Goal: Task Accomplishment & Management: Use online tool/utility

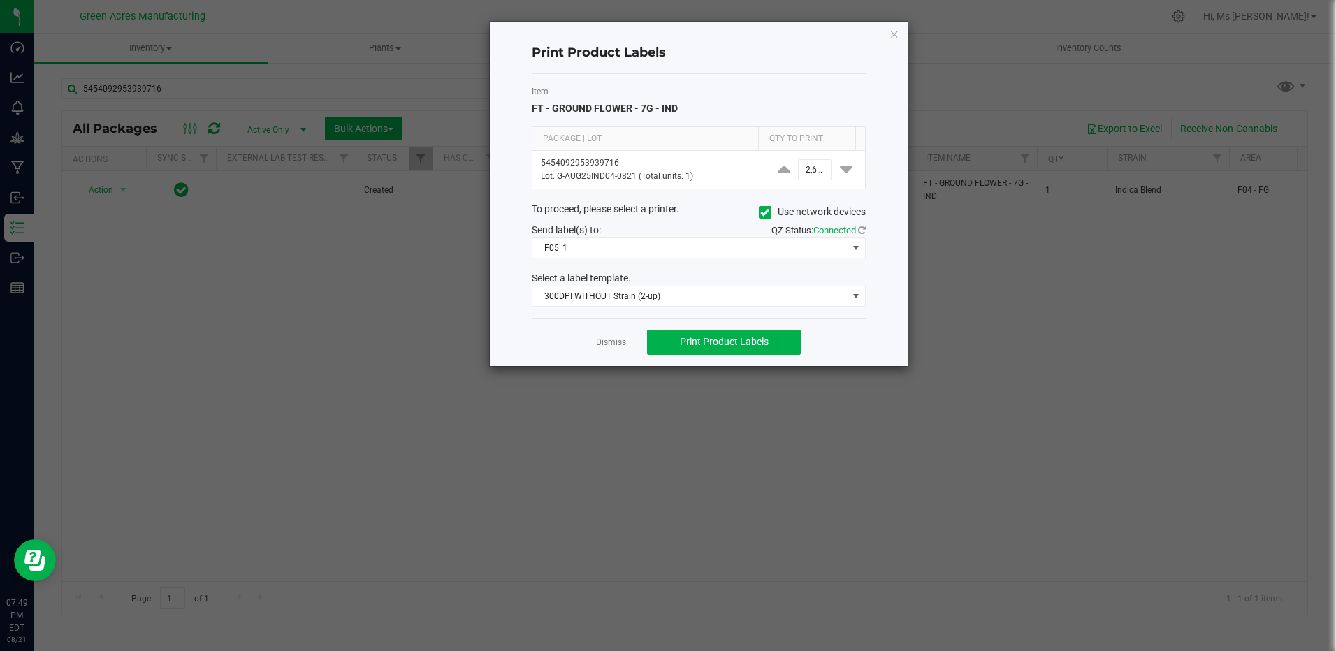
drag, startPoint x: 1256, startPoint y: 449, endPoint x: 1261, endPoint y: 440, distance: 10.6
click at [1260, 442] on ngb-modal-window "Print Product Labels Item FT - GROUND FLOWER - 7G - IND Package | Lot Qty to Pr…" at bounding box center [673, 325] width 1347 height 651
click at [605, 345] on link "Dismiss" at bounding box center [611, 343] width 30 height 12
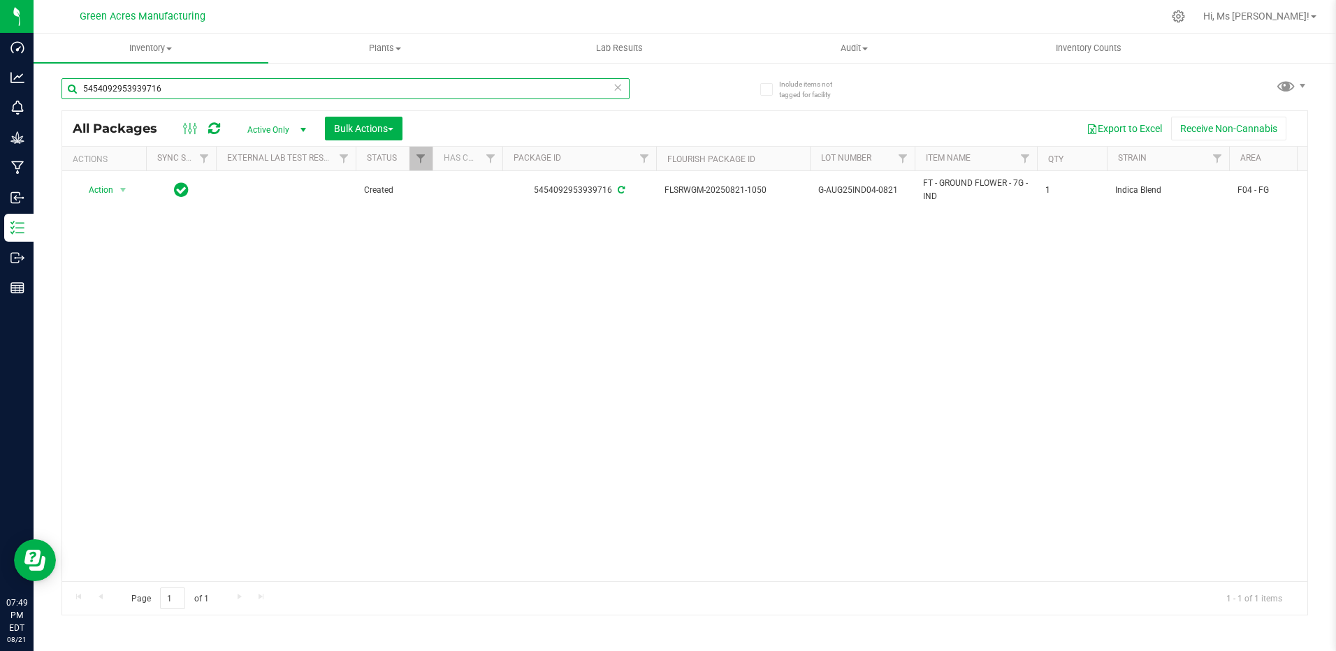
click at [163, 88] on input "5454092953939716" at bounding box center [345, 88] width 568 height 21
type input "2868385384441002"
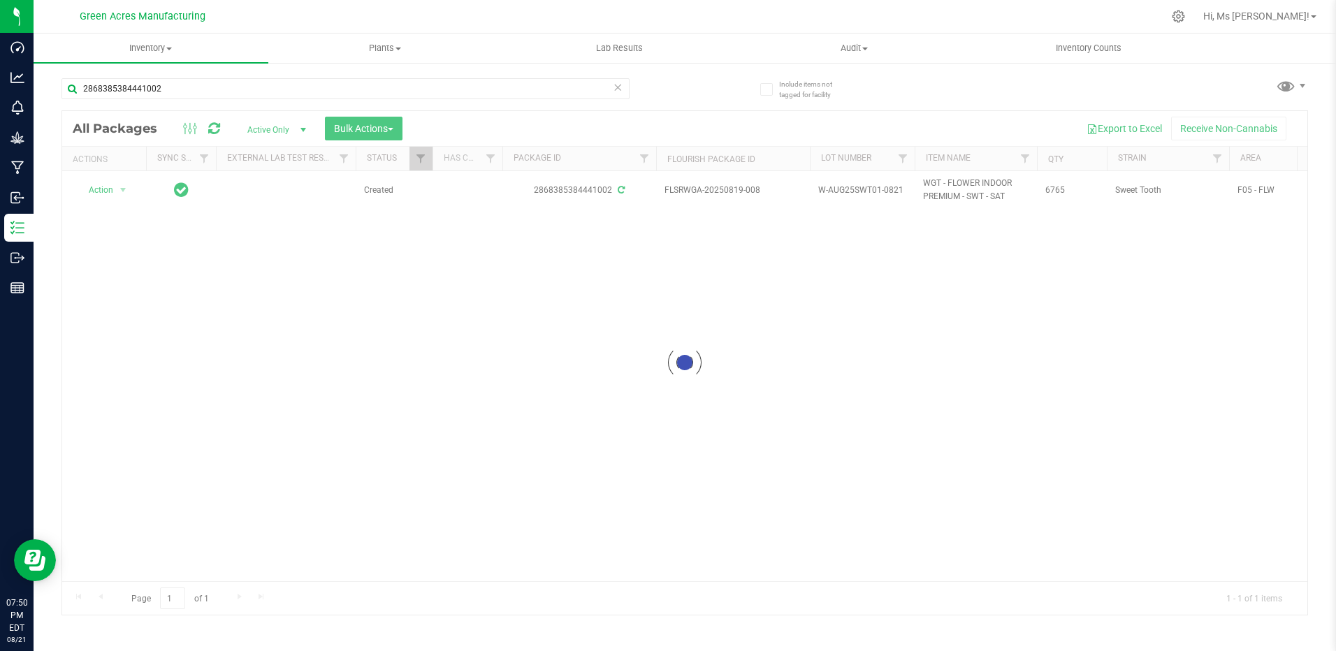
click at [306, 289] on div at bounding box center [684, 363] width 1245 height 504
click at [120, 191] on div at bounding box center [684, 363] width 1245 height 504
click at [284, 341] on div at bounding box center [684, 363] width 1245 height 504
click at [285, 340] on div at bounding box center [684, 363] width 1245 height 504
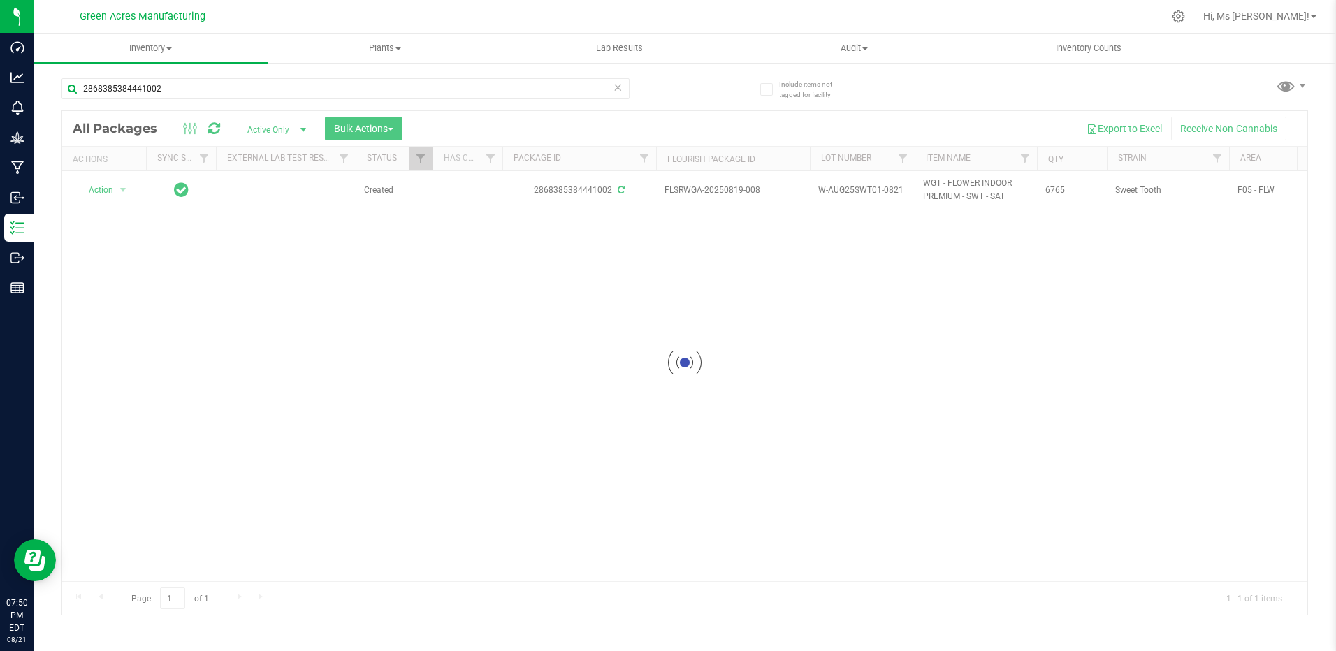
drag, startPoint x: 285, startPoint y: 332, endPoint x: 220, endPoint y: 316, distance: 66.9
click at [224, 316] on div at bounding box center [684, 363] width 1245 height 504
click at [112, 189] on span "Action" at bounding box center [95, 190] width 38 height 20
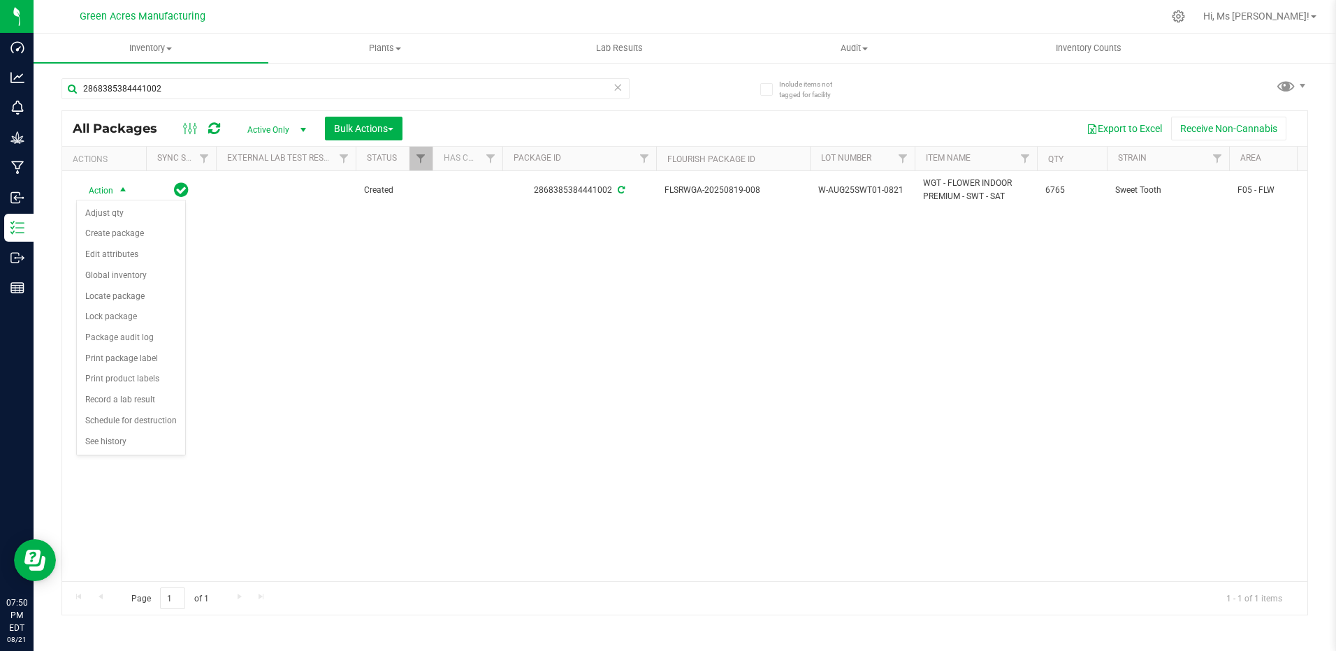
drag, startPoint x: 166, startPoint y: 372, endPoint x: 378, endPoint y: 389, distance: 213.0
click at [403, 402] on body "Dashboard Analytics Monitoring Grow Manufacturing Inbound Inventory Outbound Re…" at bounding box center [668, 325] width 1336 height 651
click at [165, 356] on li "Print package label" at bounding box center [131, 359] width 108 height 21
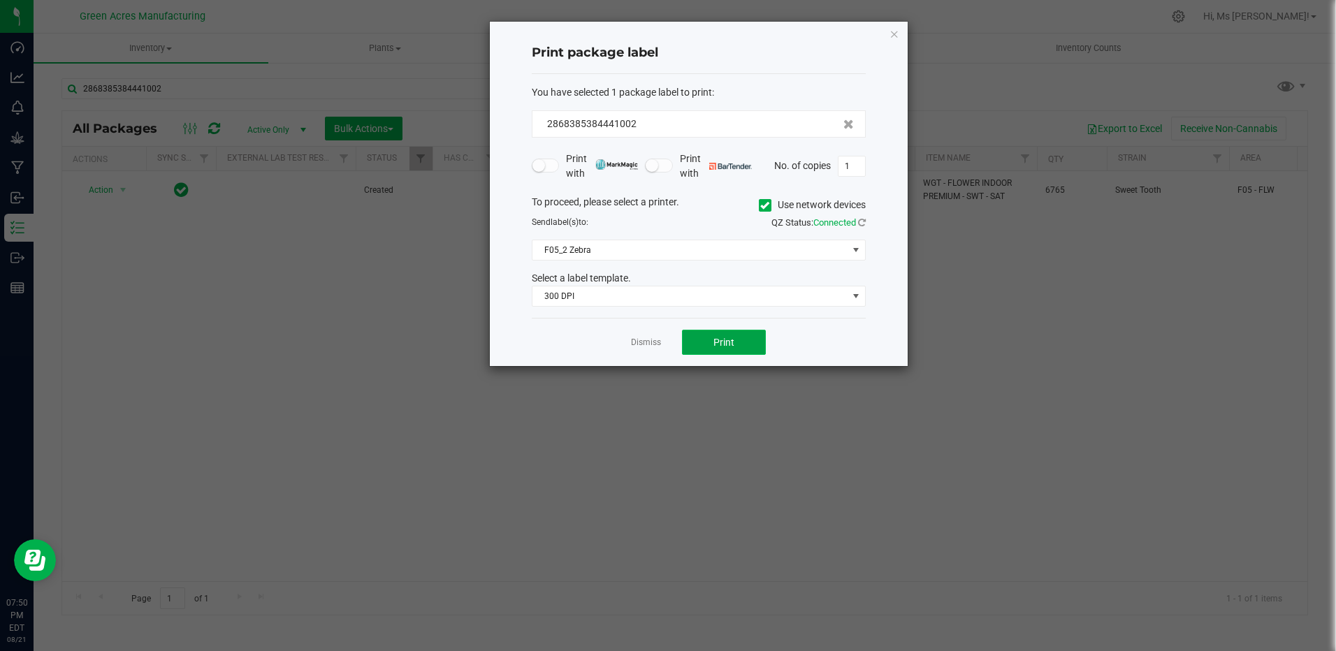
click at [710, 342] on button "Print" at bounding box center [724, 342] width 84 height 25
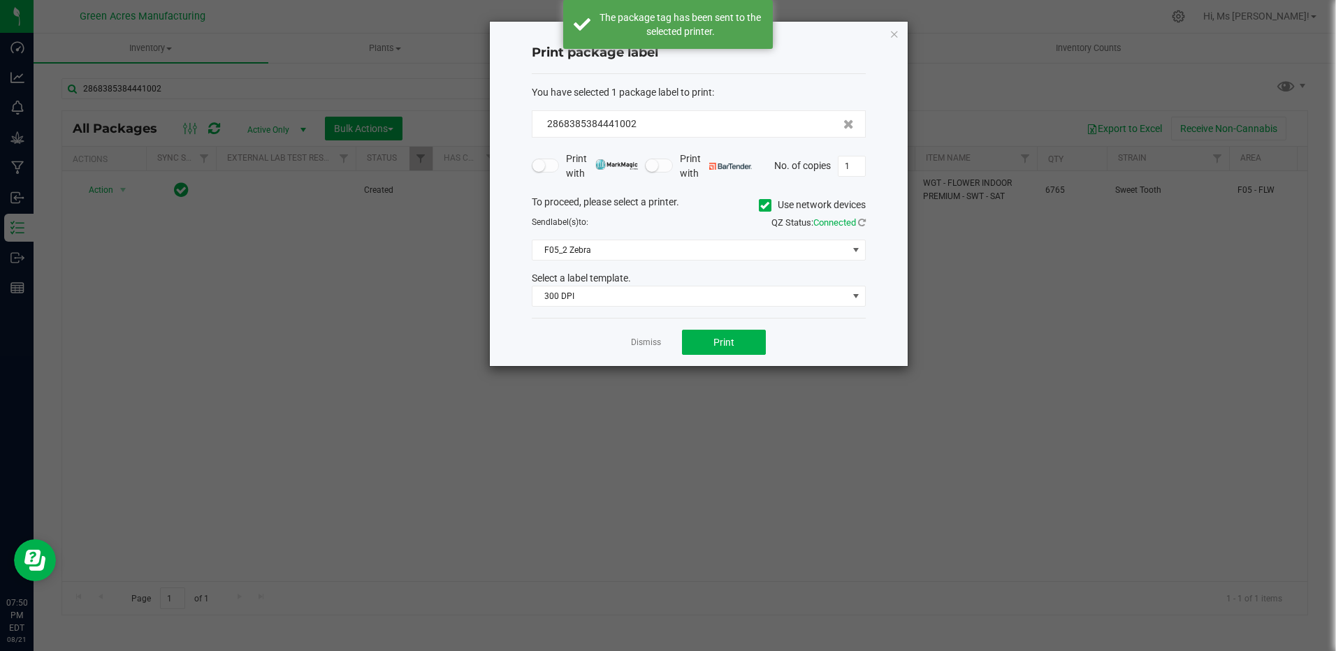
drag, startPoint x: 637, startPoint y: 340, endPoint x: 645, endPoint y: 347, distance: 10.9
click at [638, 340] on link "Dismiss" at bounding box center [646, 343] width 30 height 12
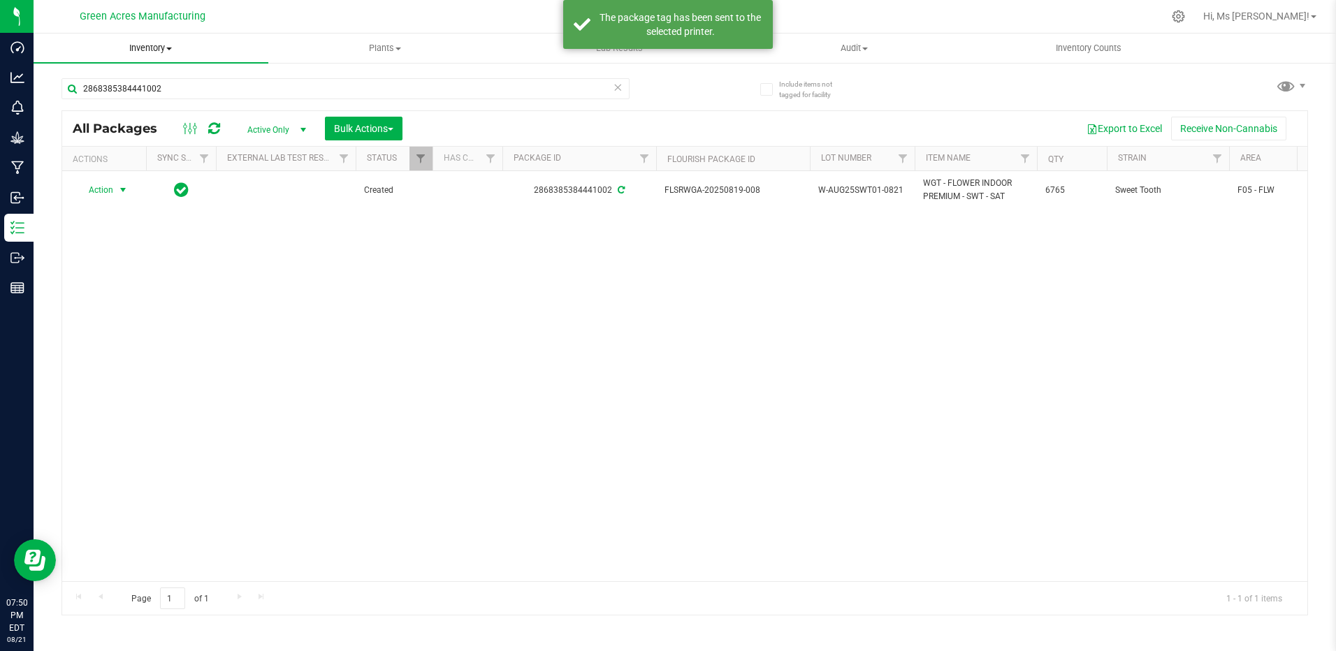
drag, startPoint x: 173, startPoint y: 50, endPoint x: 171, endPoint y: 78, distance: 28.0
click at [172, 50] on span "Inventory" at bounding box center [151, 48] width 235 height 13
click at [161, 169] on li "From bill of materials" at bounding box center [151, 168] width 235 height 17
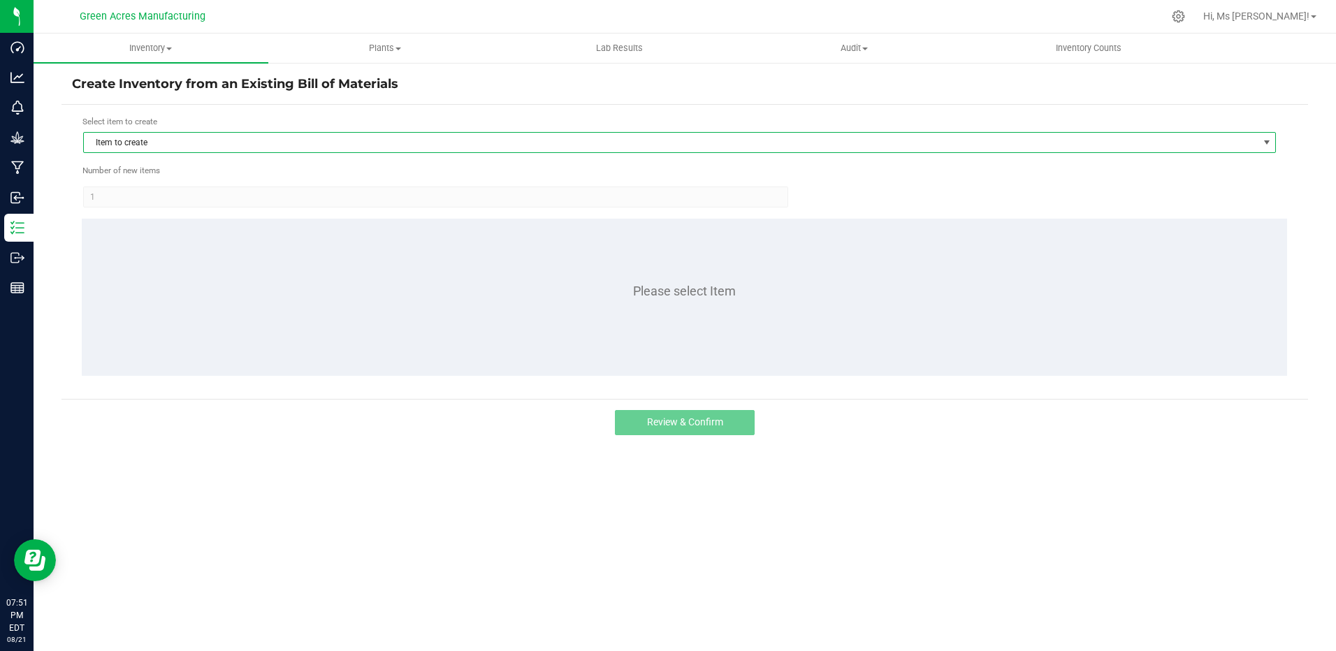
click at [224, 140] on span "Item to create" at bounding box center [671, 143] width 1174 height 20
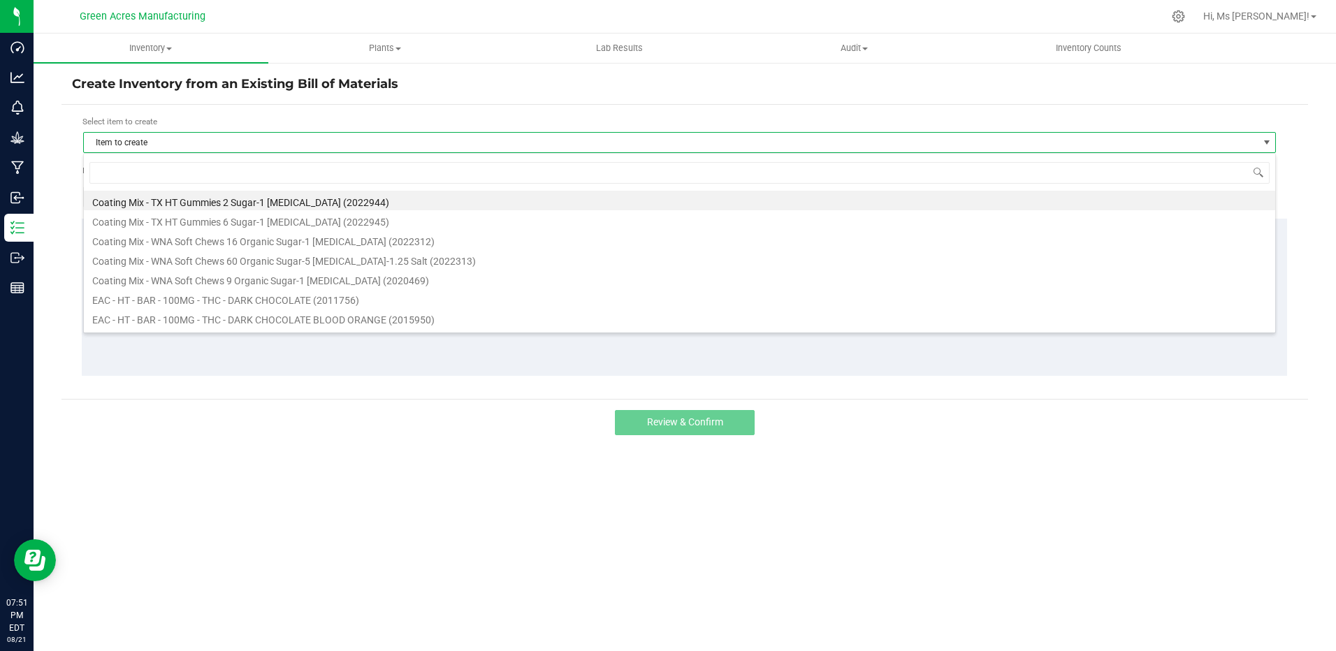
scroll to position [21, 1193]
type input "STW"
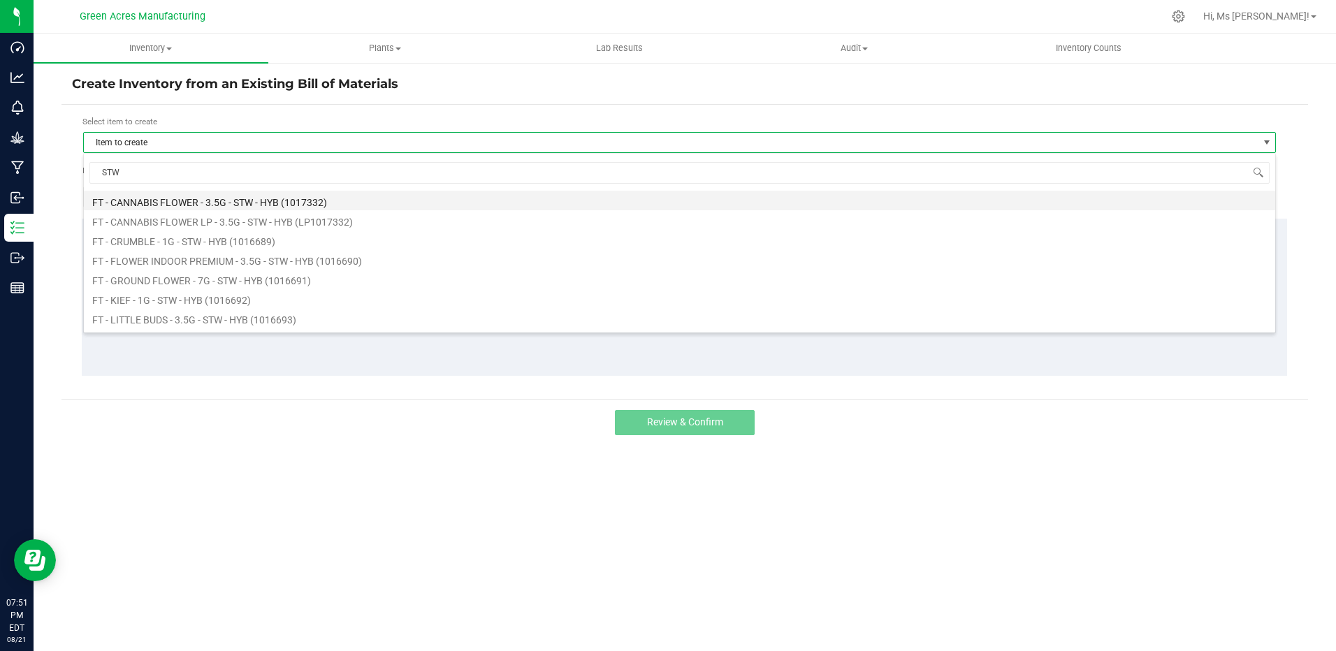
click at [220, 201] on li "FT - CANNABIS FLOWER - 3.5G - STW - HYB (1017332)" at bounding box center [679, 201] width 1191 height 20
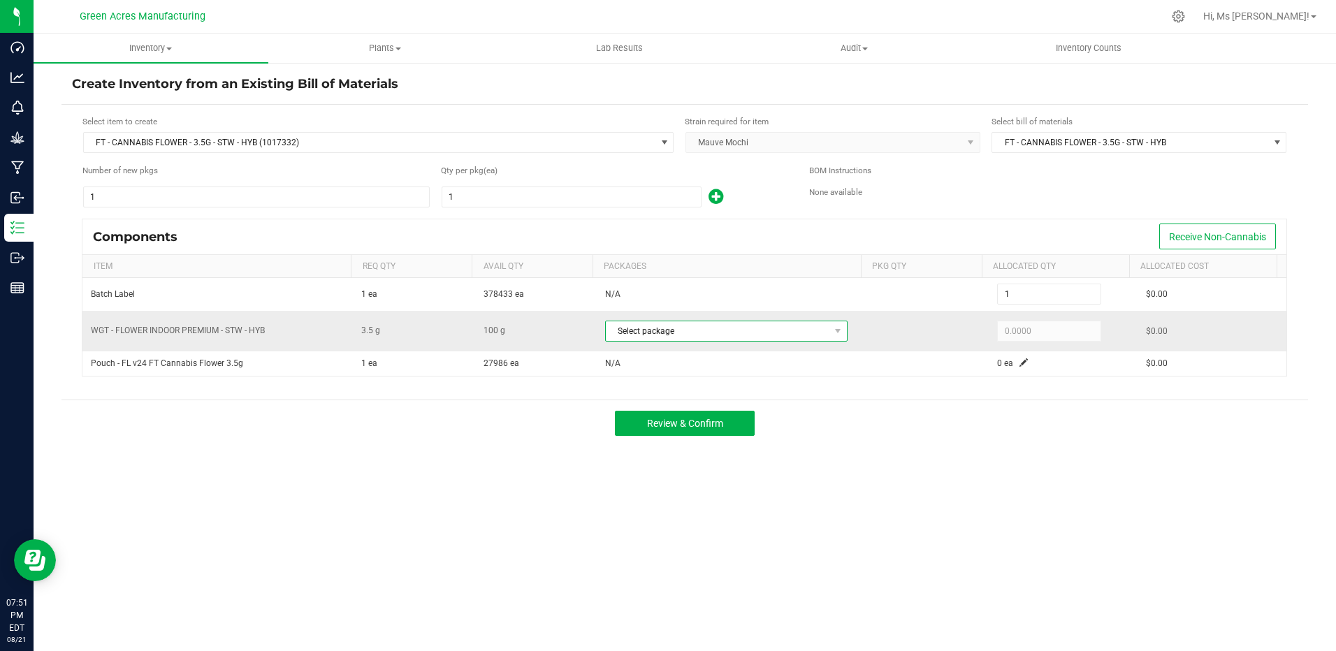
click at [806, 333] on span "Select package" at bounding box center [718, 331] width 224 height 20
click at [880, 437] on div "Review & Confirm" at bounding box center [684, 423] width 1247 height 47
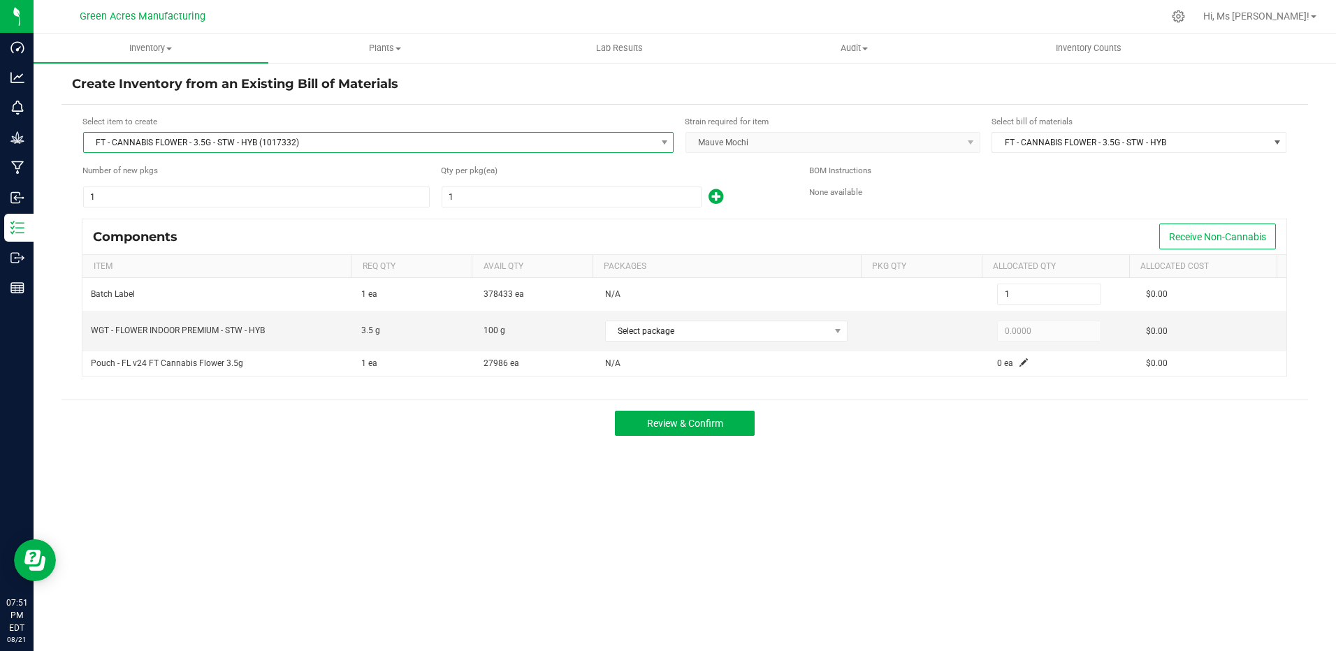
click at [335, 148] on span "FT - CANNABIS FLOWER - 3.5G - STW - HYB (1017332)" at bounding box center [370, 143] width 572 height 20
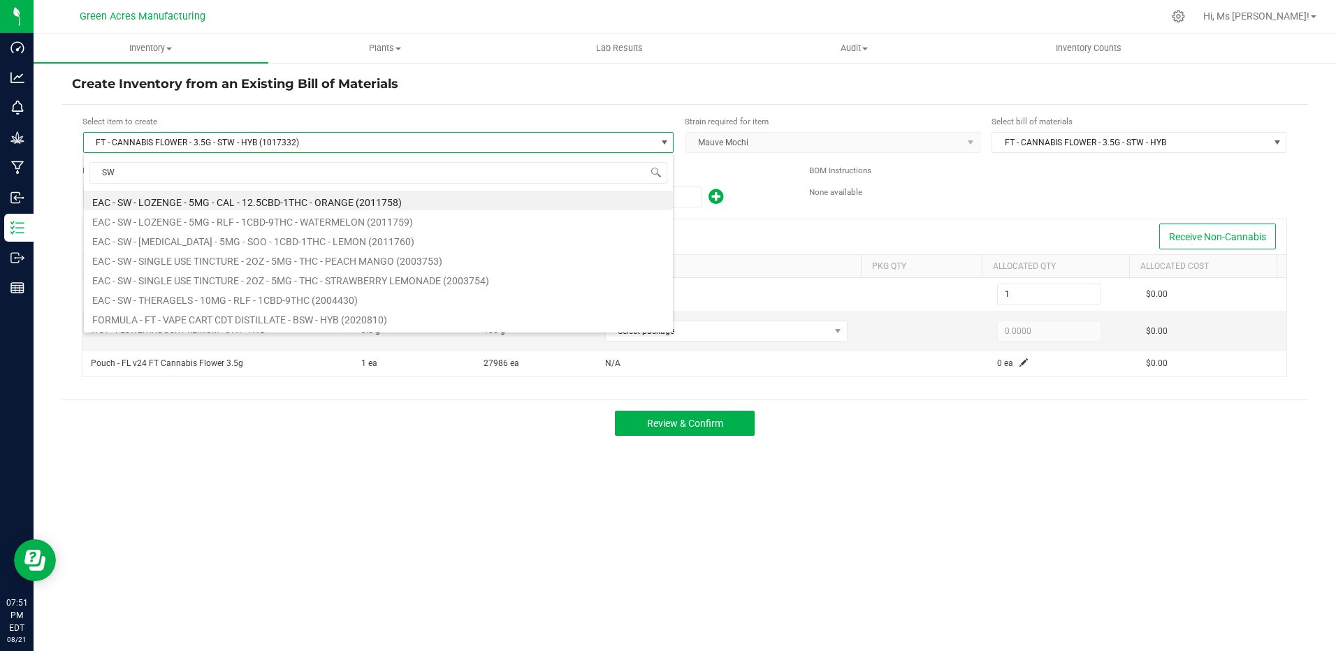
type input "SWT"
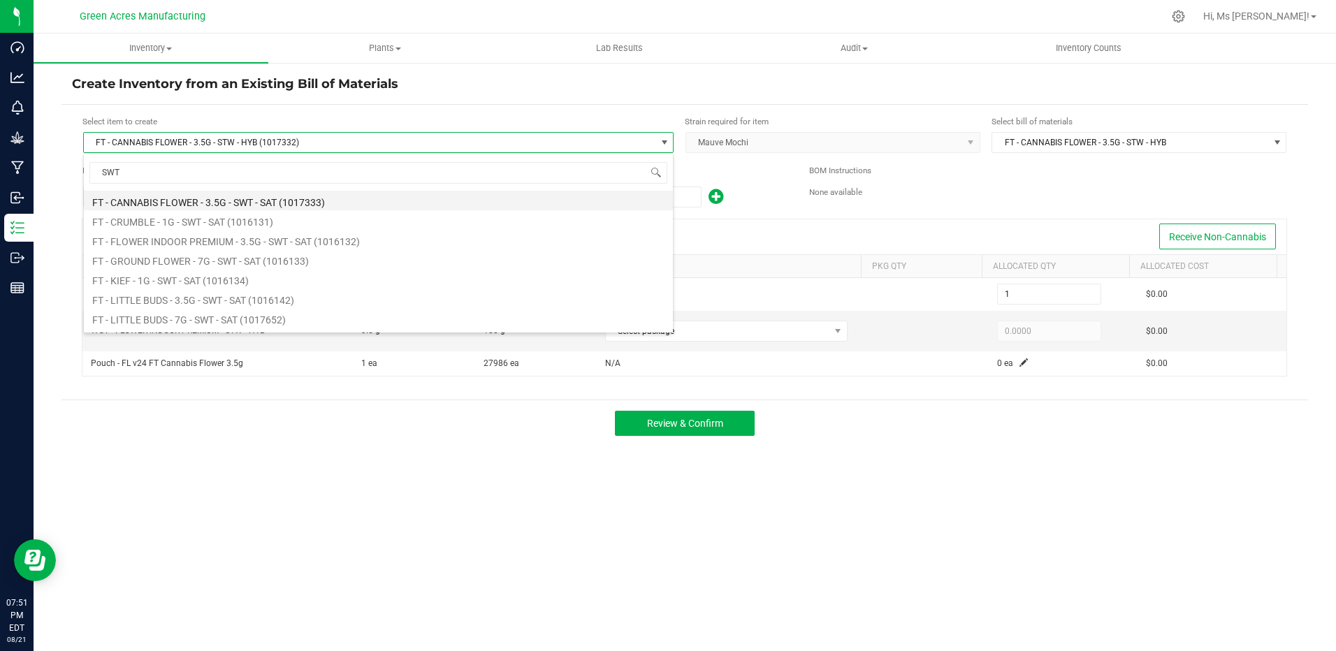
click at [351, 200] on li "FT - CANNABIS FLOWER - 3.5G - SWT - SAT (1017333)" at bounding box center [378, 201] width 589 height 20
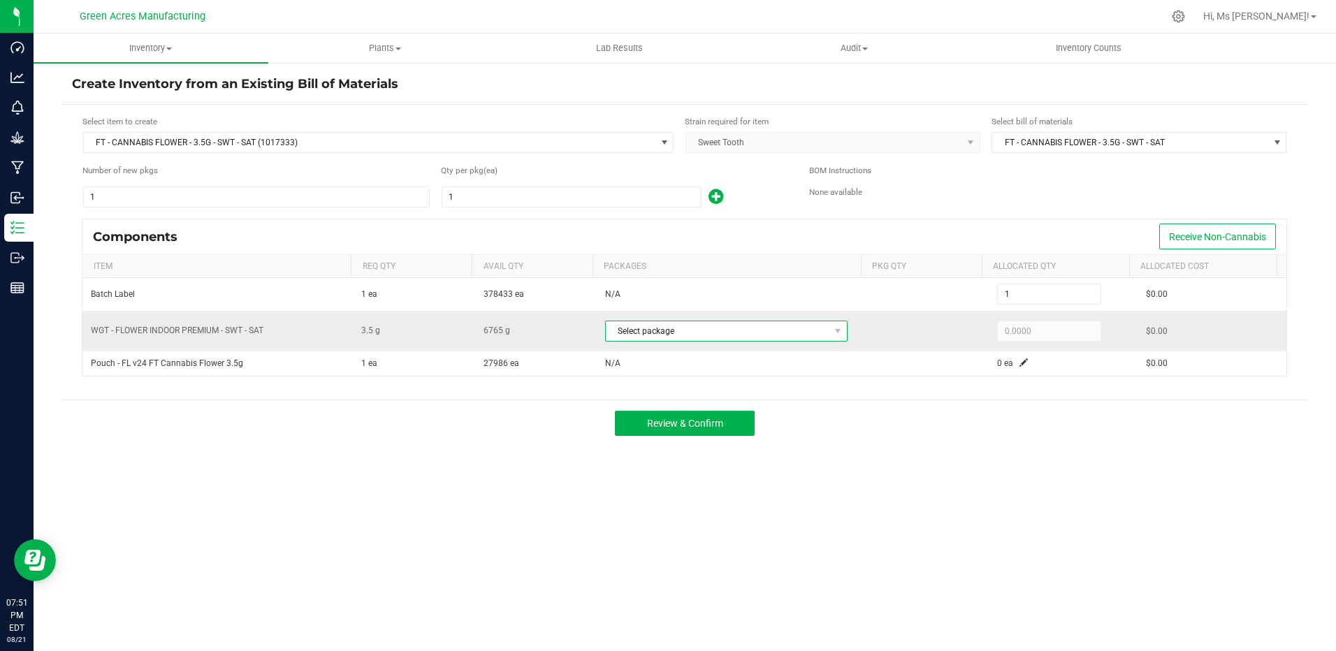
click at [802, 334] on span "Select package" at bounding box center [718, 331] width 224 height 20
click at [798, 386] on li "2868385384441002 (W-AUG25SWT01-0821)" at bounding box center [726, 389] width 250 height 20
type input "3.5000"
click at [699, 429] on span "Review & Confirm" at bounding box center [685, 423] width 76 height 11
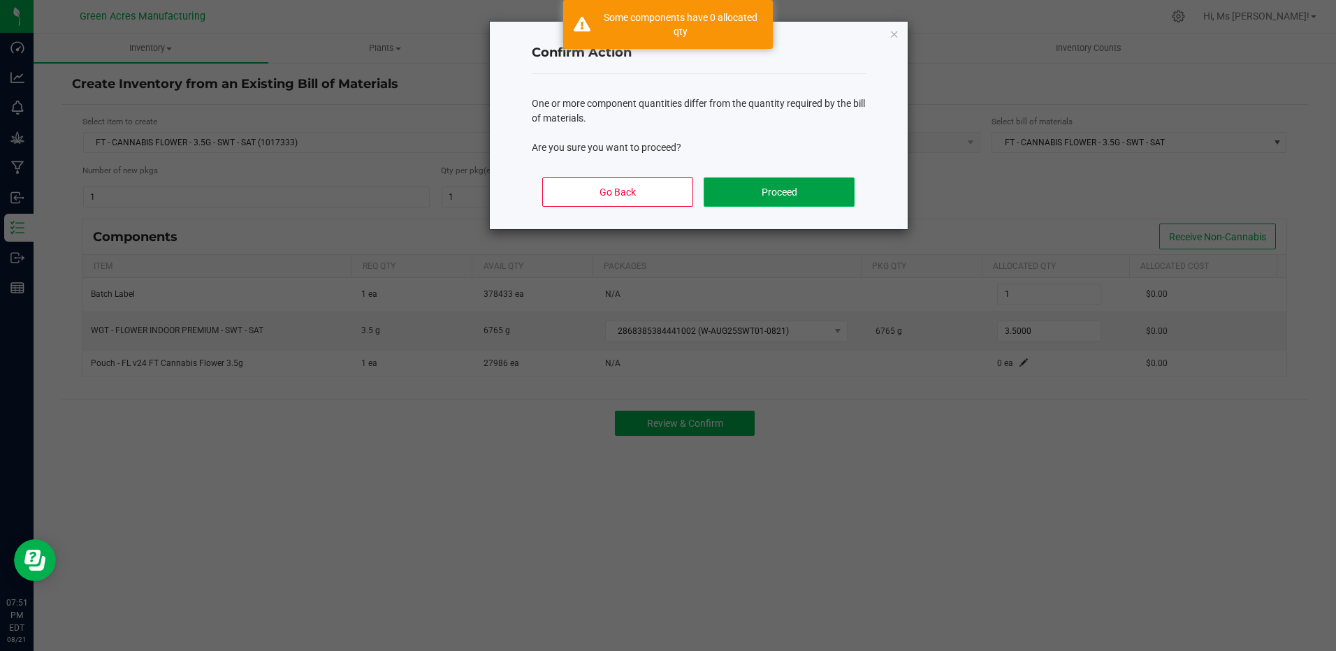
click at [747, 190] on button "Proceed" at bounding box center [779, 191] width 150 height 29
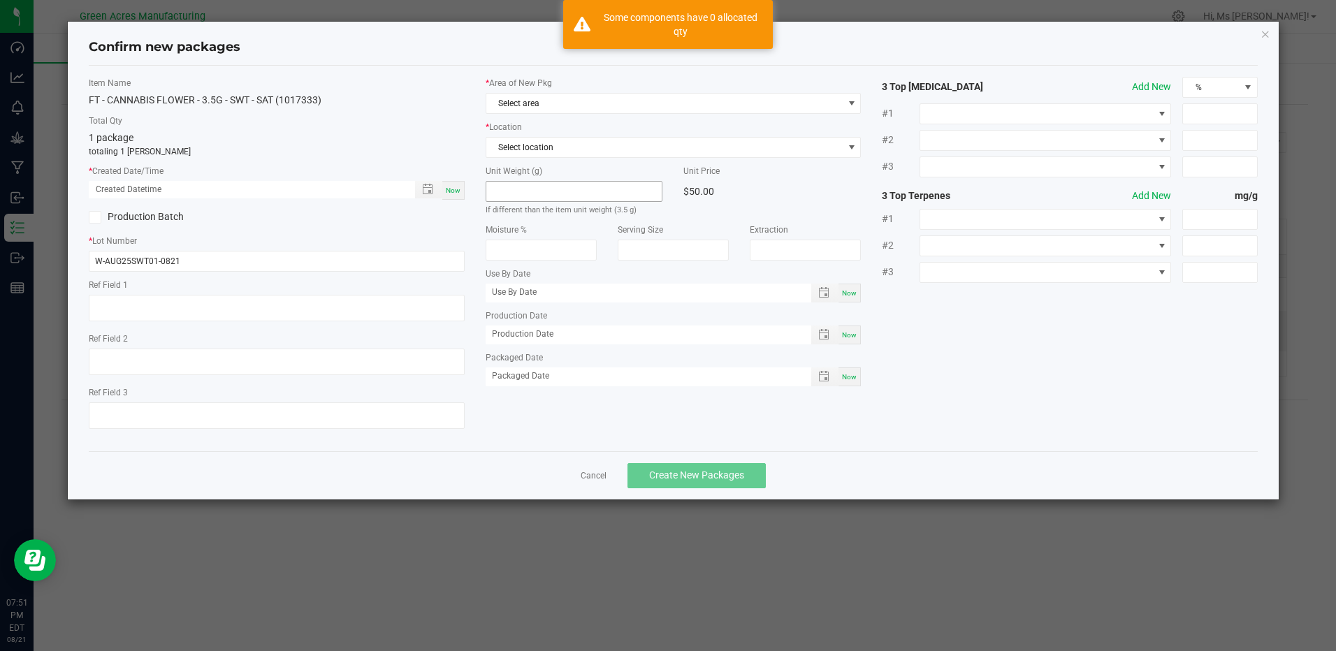
drag, startPoint x: 444, startPoint y: 189, endPoint x: 532, endPoint y: 182, distance: 88.4
click at [444, 189] on div "Now" at bounding box center [453, 190] width 22 height 19
type input "08/21/2025 07:51 PM"
click at [553, 105] on span "Select area" at bounding box center [664, 104] width 356 height 20
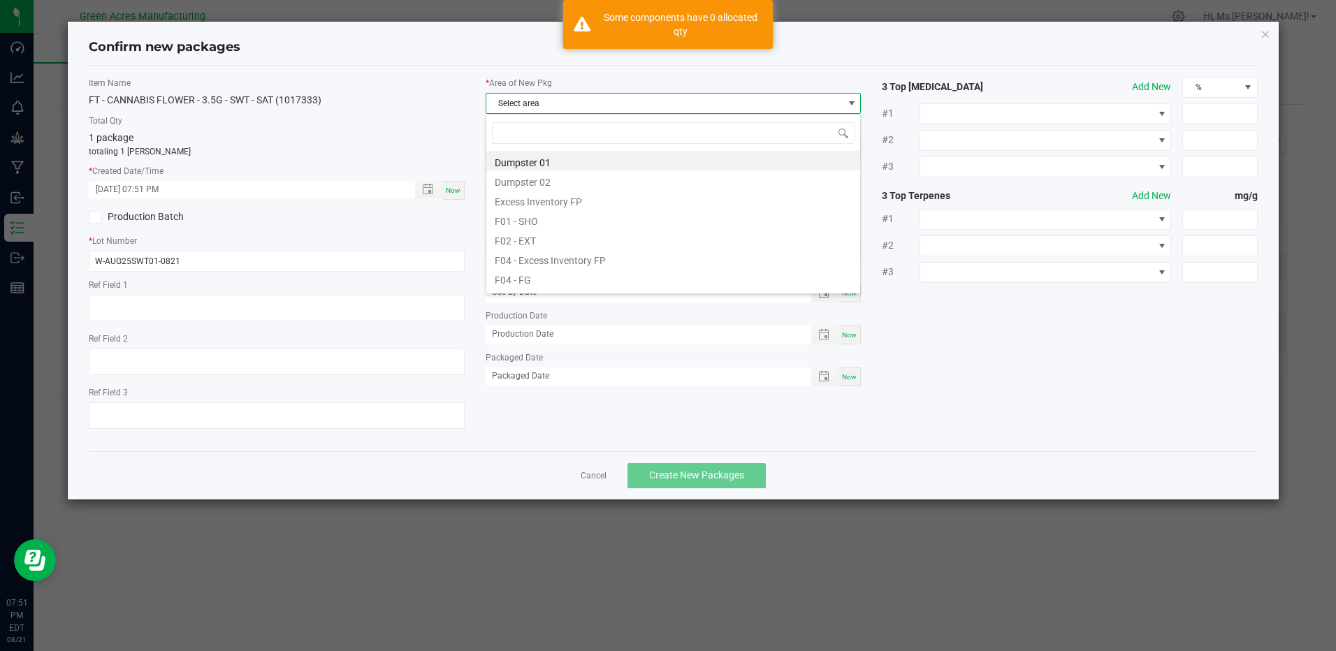
scroll to position [21, 376]
click at [560, 270] on li "F04 - FG" at bounding box center [673, 278] width 374 height 20
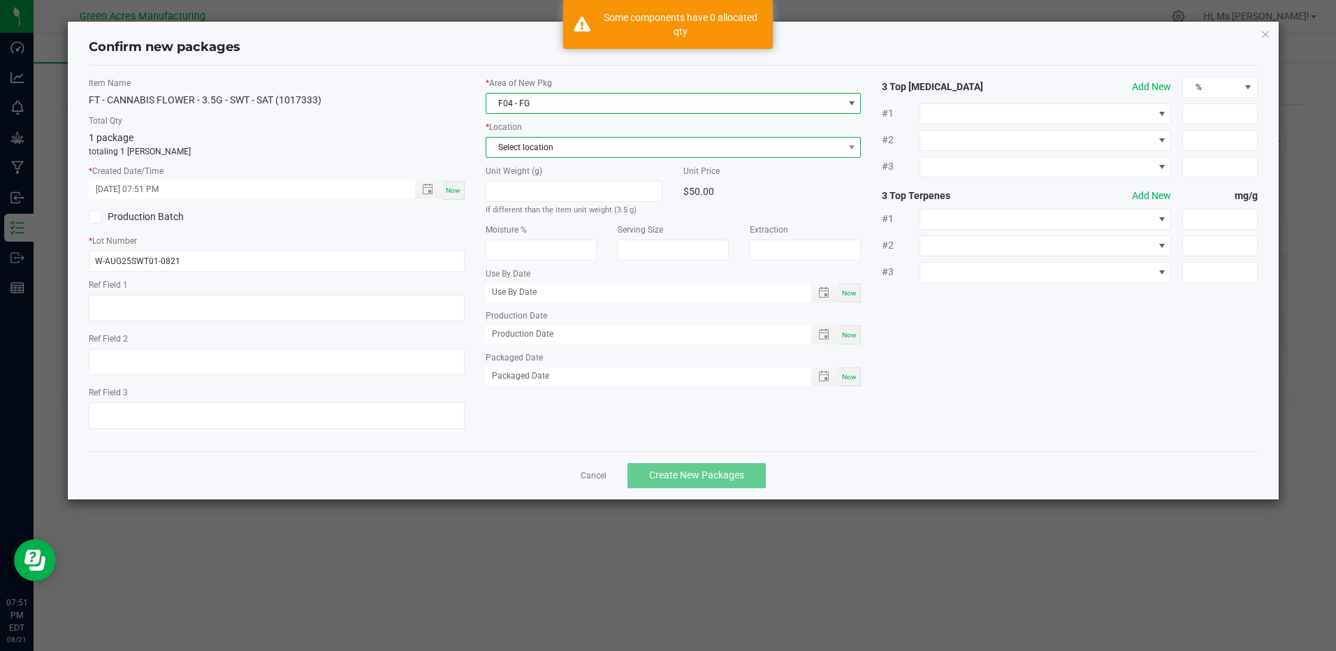
click at [565, 149] on span "Select location" at bounding box center [664, 148] width 356 height 20
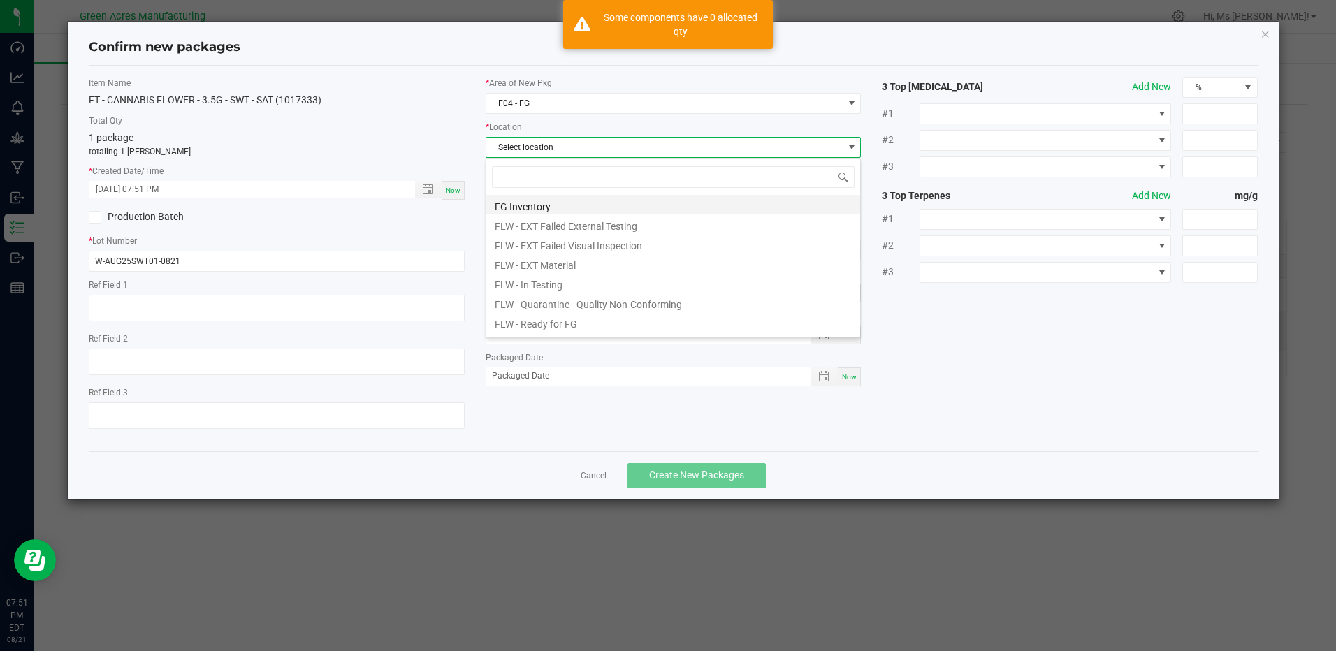
click at [573, 208] on li "FG Inventory" at bounding box center [673, 205] width 374 height 20
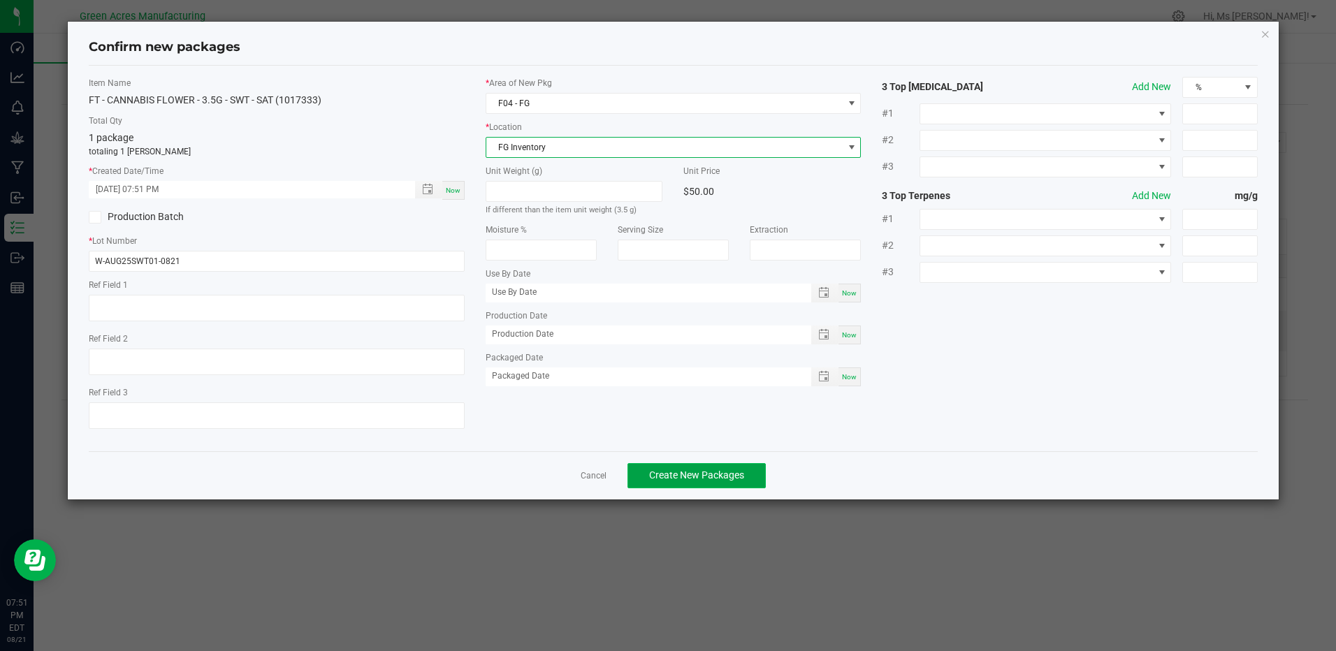
click at [689, 468] on button "Create New Packages" at bounding box center [697, 475] width 138 height 25
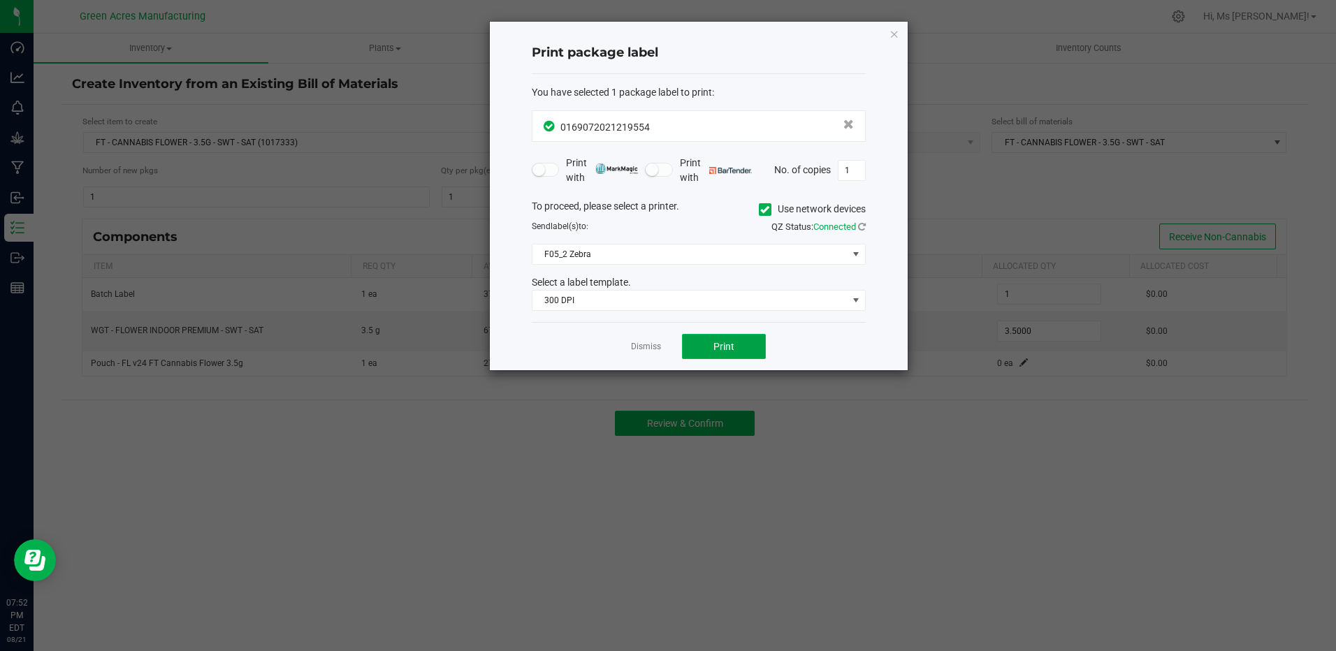
click at [721, 344] on span "Print" at bounding box center [723, 346] width 21 height 11
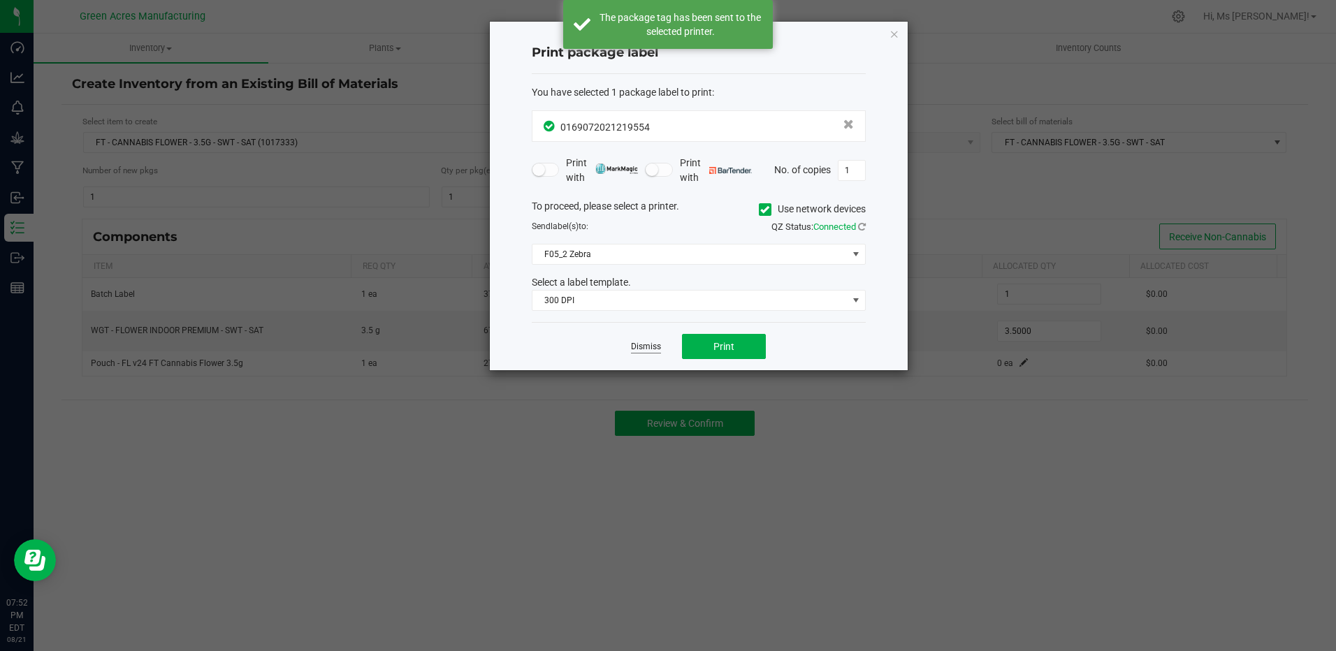
click at [644, 342] on link "Dismiss" at bounding box center [646, 347] width 30 height 12
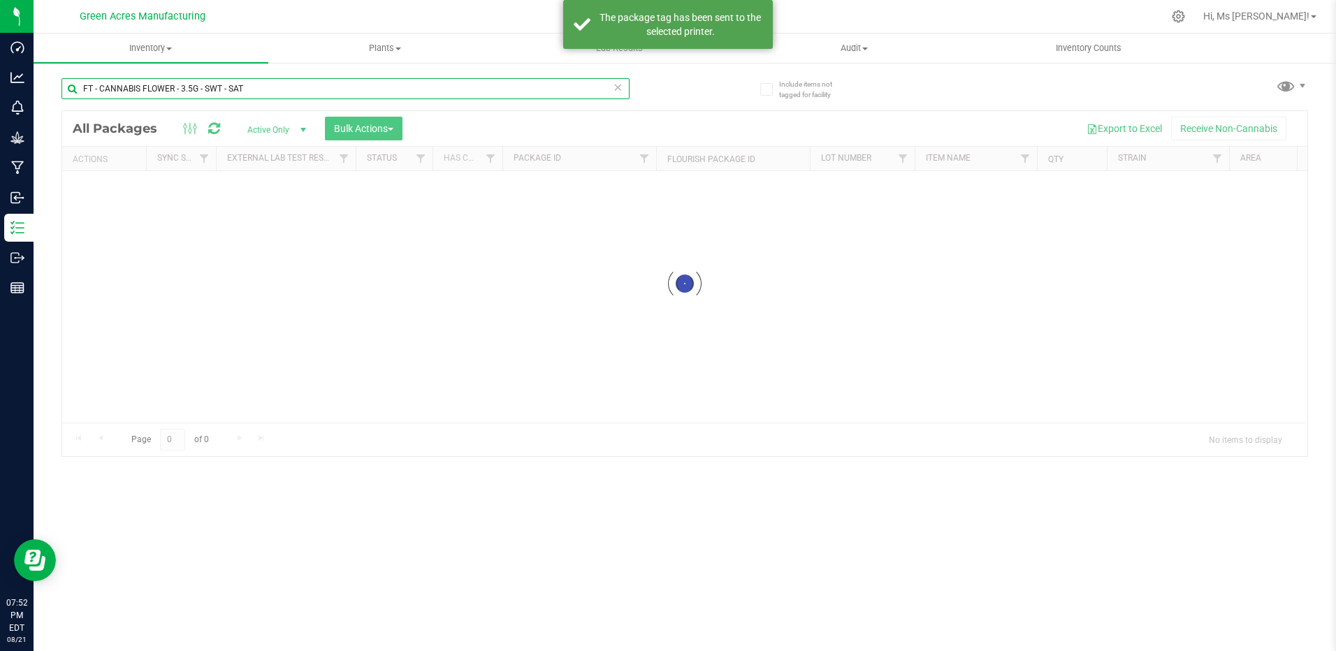
click at [267, 85] on input "FT - CANNABIS FLOWER - 3.5G - SWT - SAT" at bounding box center [345, 88] width 568 height 21
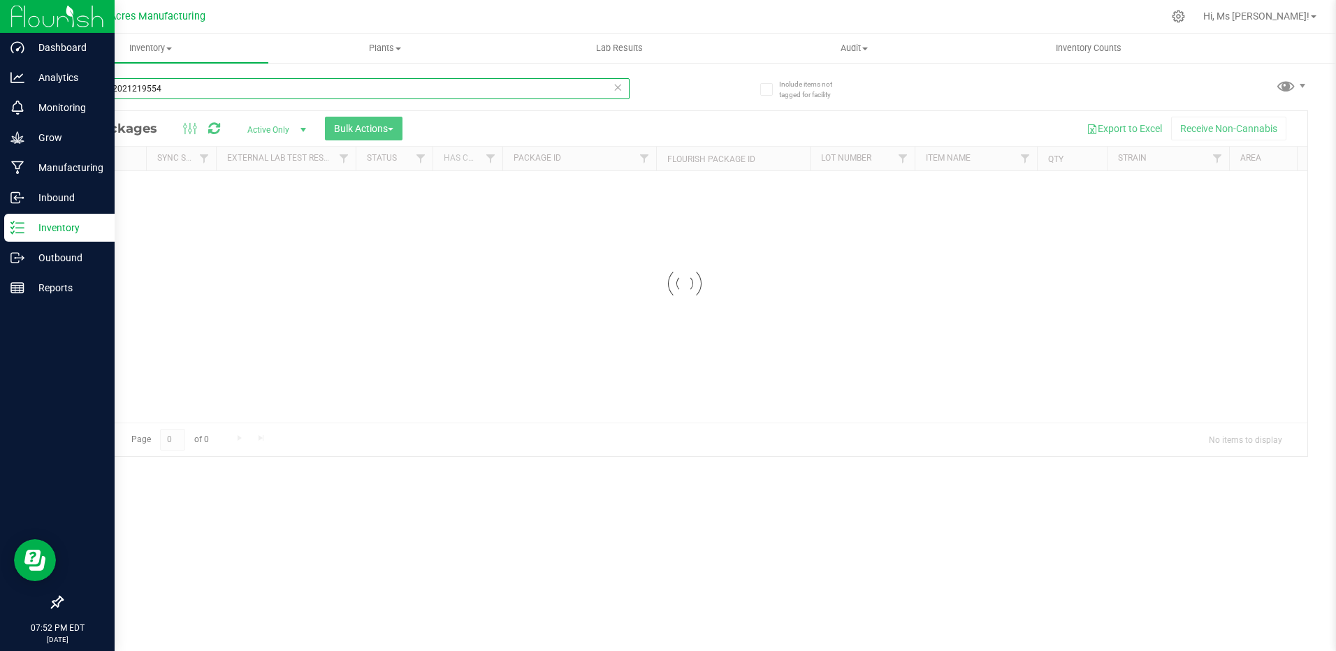
type input "0169072021219554"
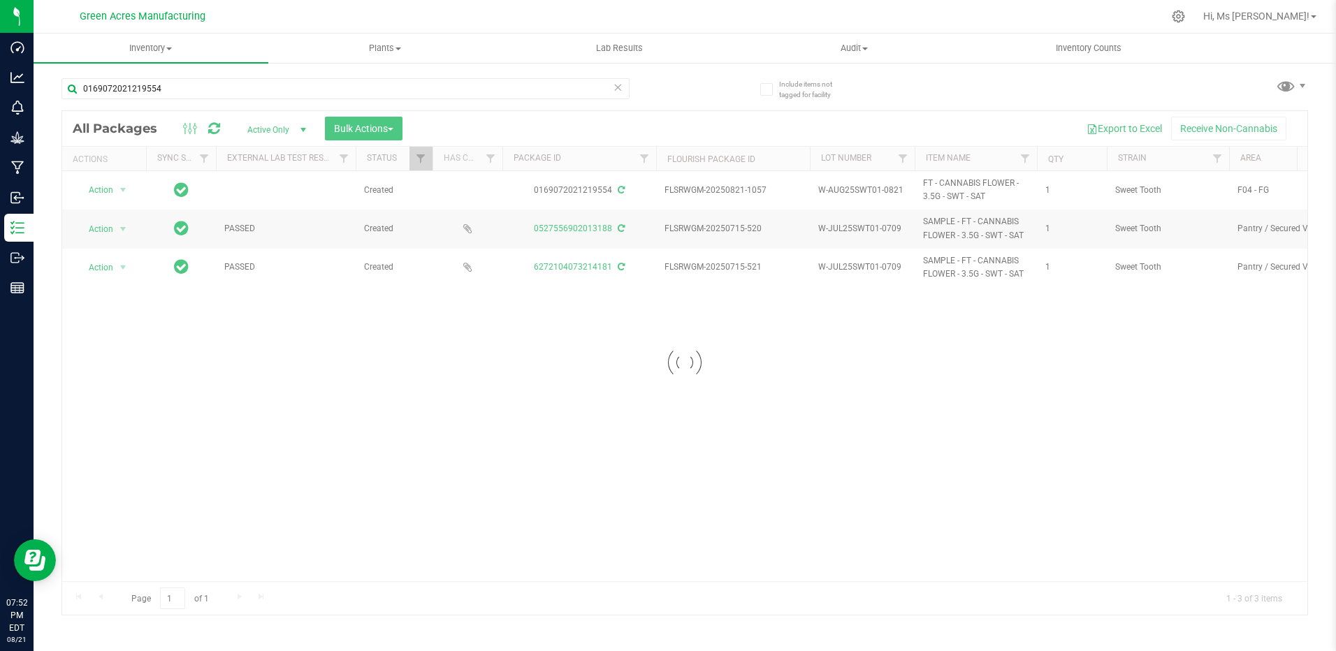
click at [81, 345] on div at bounding box center [684, 363] width 1245 height 504
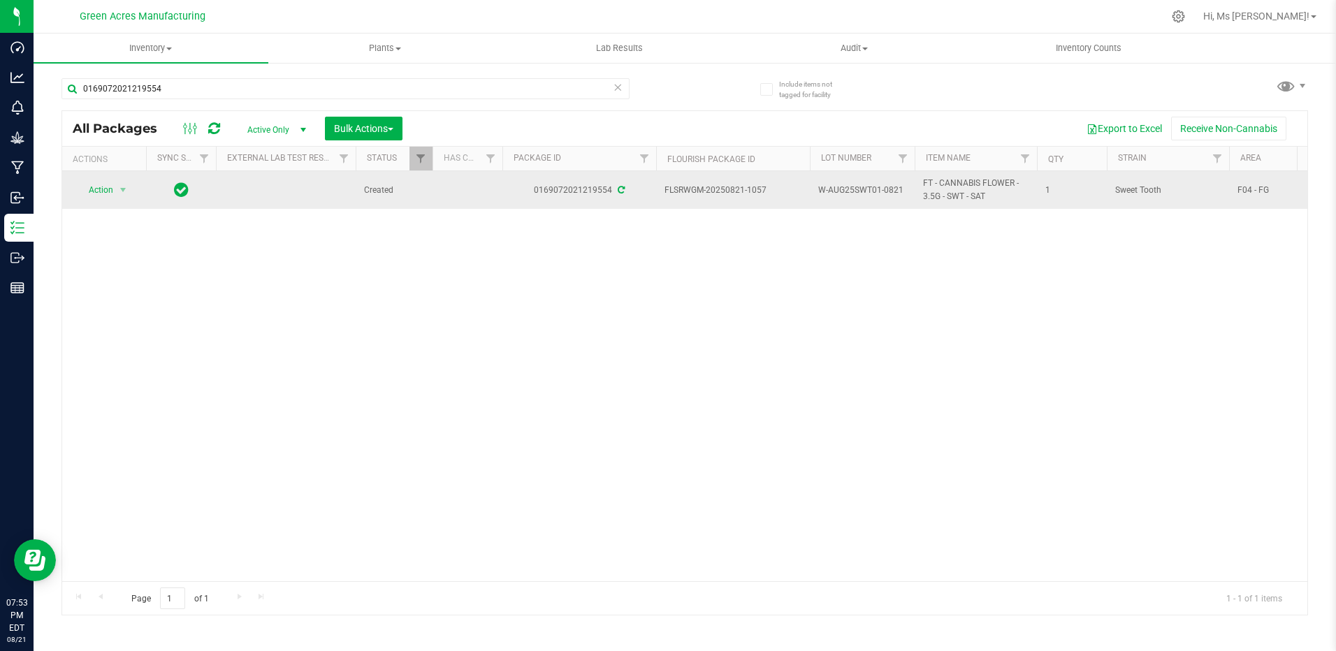
click at [861, 192] on span "W-AUG25SWT01-0821" at bounding box center [862, 190] width 88 height 13
click at [861, 191] on input "W-AUG25SWT01-0821" at bounding box center [859, 191] width 100 height 22
click at [861, 189] on input "W-AUG25SWT01-0821" at bounding box center [859, 191] width 100 height 22
click at [862, 184] on input "W-AUG25SWT01-0821" at bounding box center [859, 191] width 100 height 22
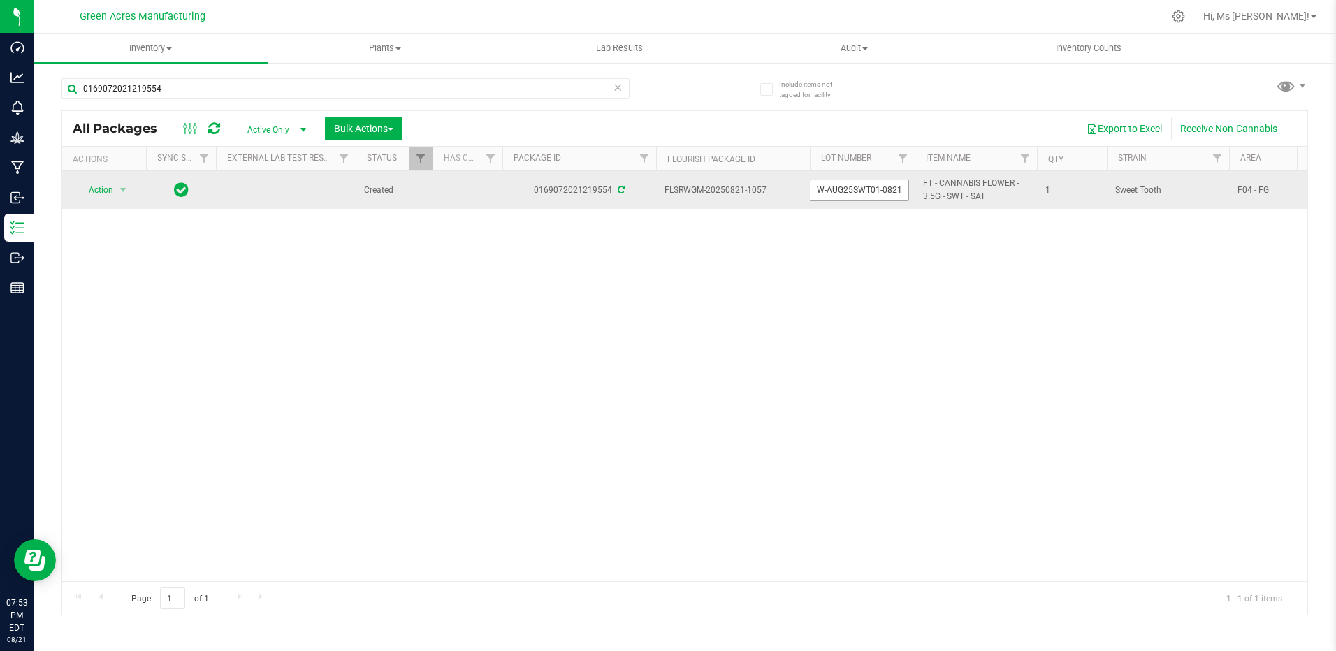
click at [862, 184] on input "W-AUG25SWT01-0821" at bounding box center [859, 191] width 100 height 22
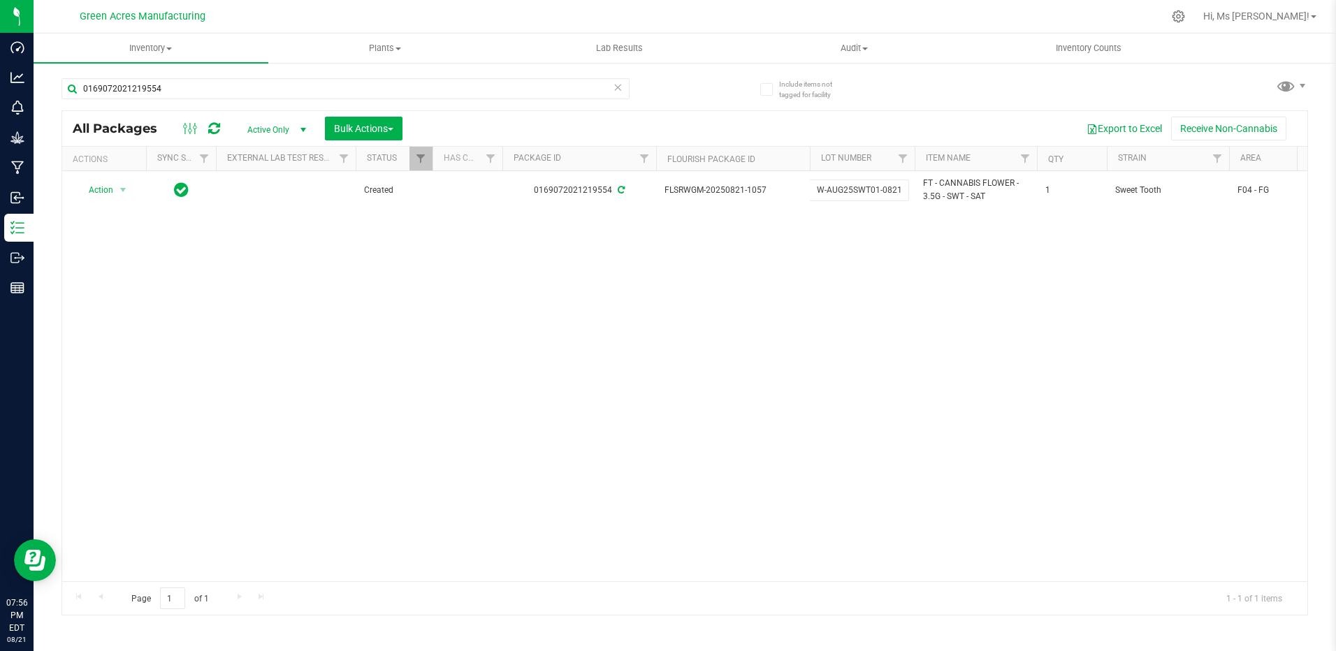
click at [1234, 392] on div "Action Action Adjust qty Create package Edit attributes Global inventory Locate…" at bounding box center [684, 376] width 1245 height 410
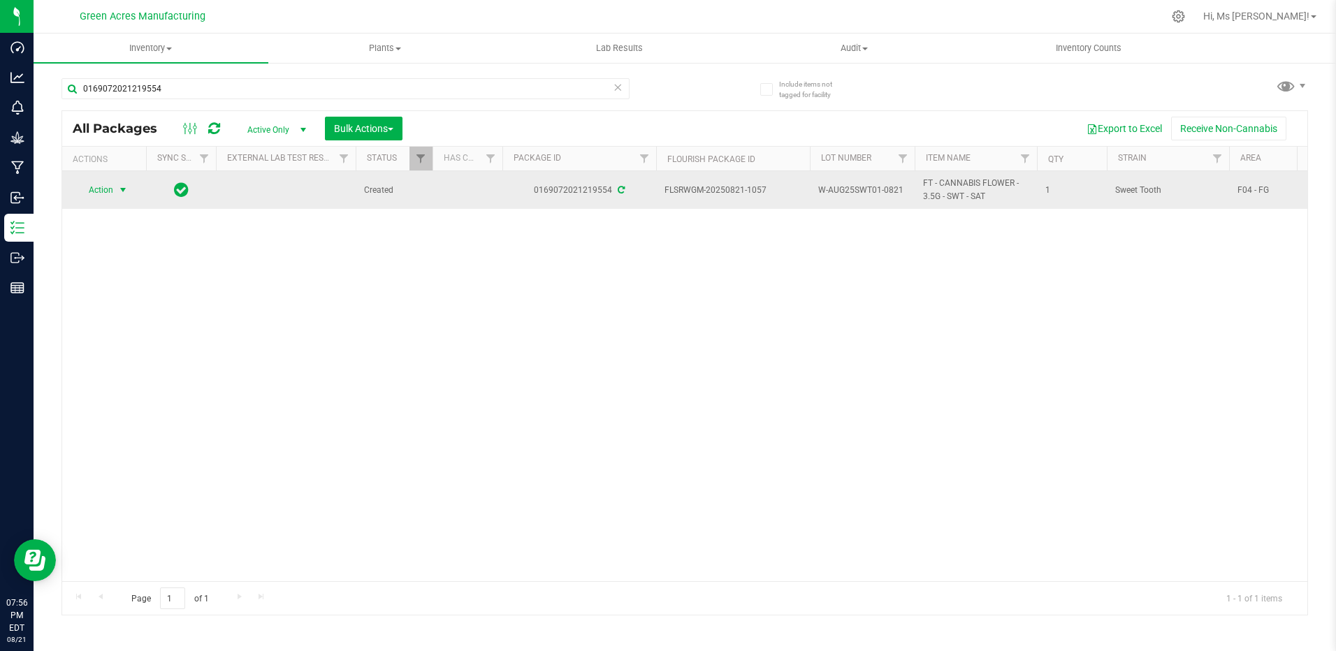
click at [111, 193] on span "Action" at bounding box center [95, 190] width 38 height 20
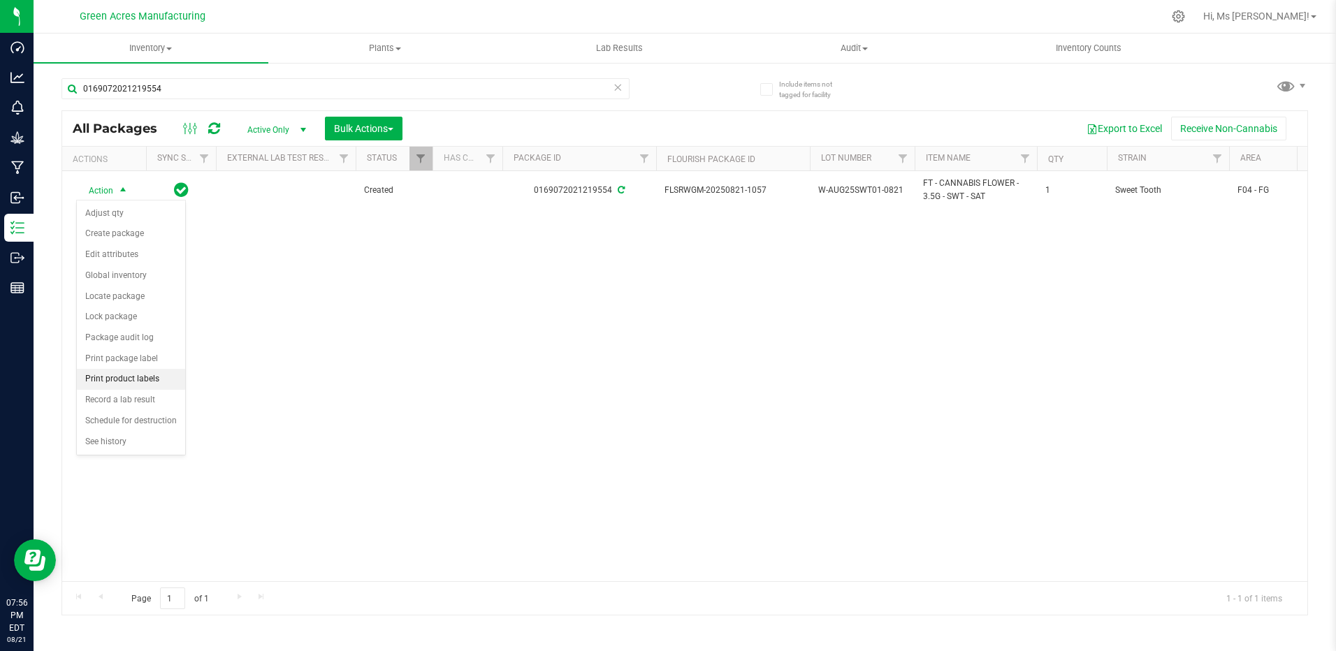
click at [152, 379] on li "Print product labels" at bounding box center [131, 379] width 108 height 21
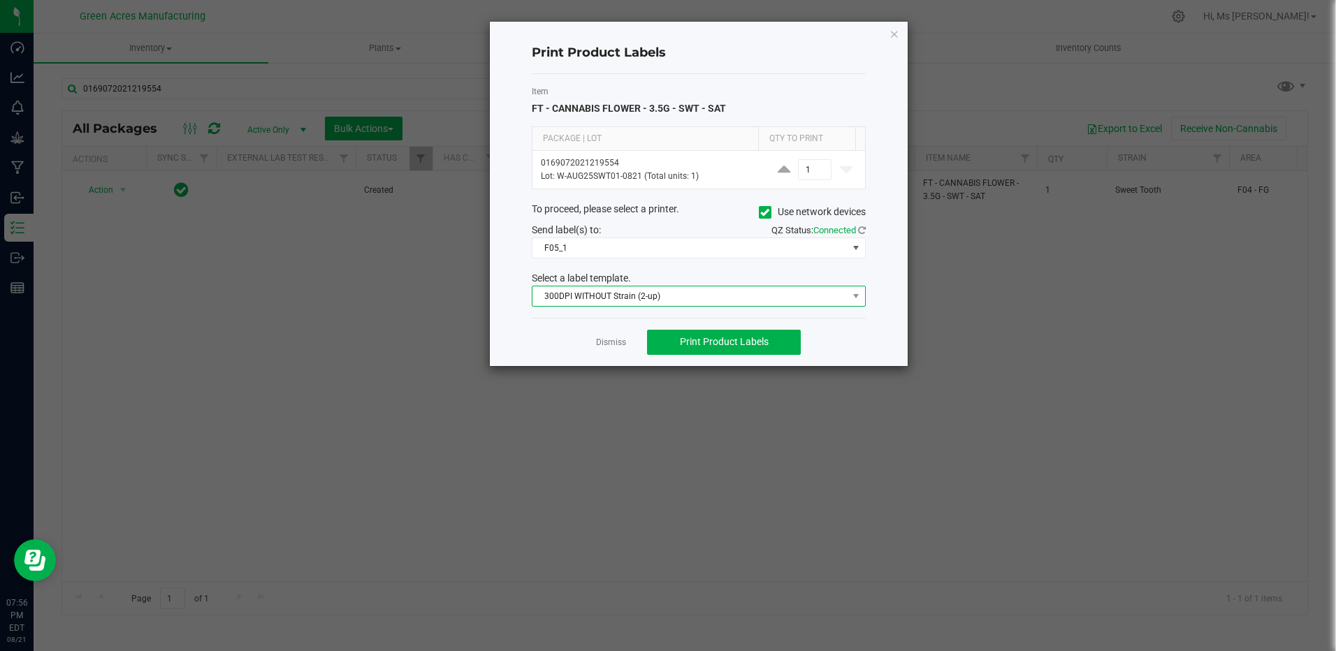
click at [703, 298] on span "300DPI WITHOUT Strain (2-up)" at bounding box center [689, 297] width 315 height 20
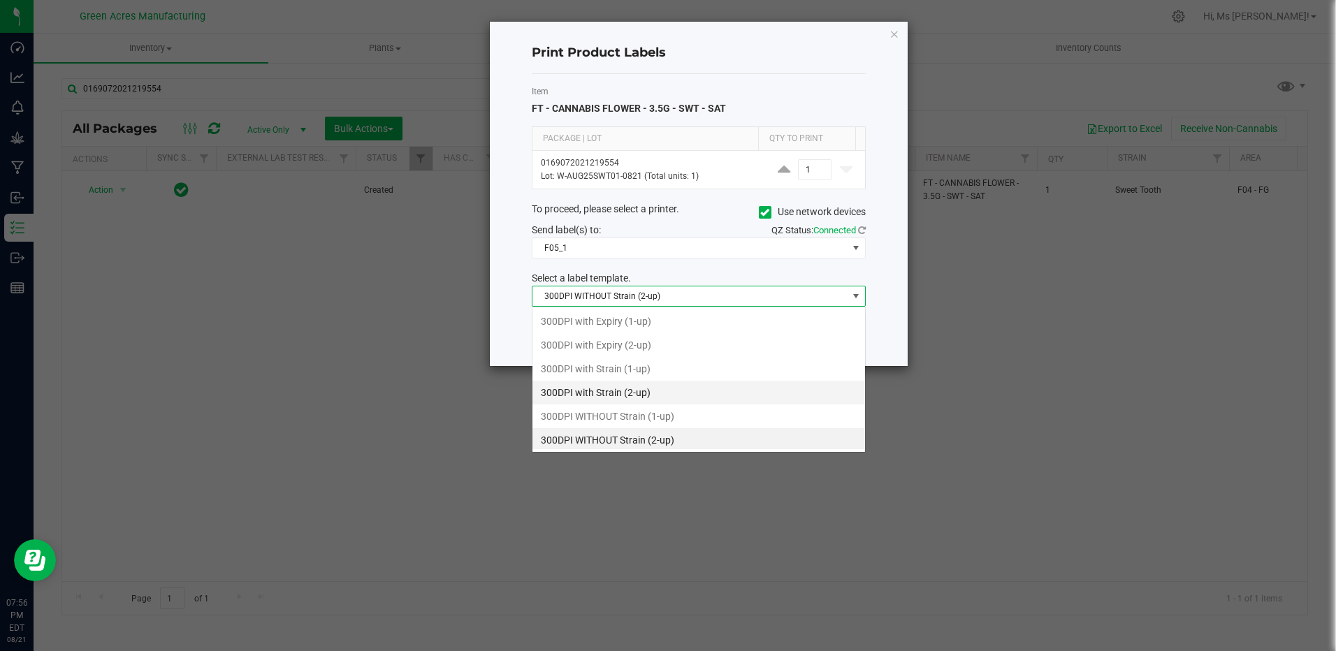
scroll to position [3, 0]
click at [647, 394] on li "300DPI with Strain (2-up)" at bounding box center [698, 390] width 333 height 24
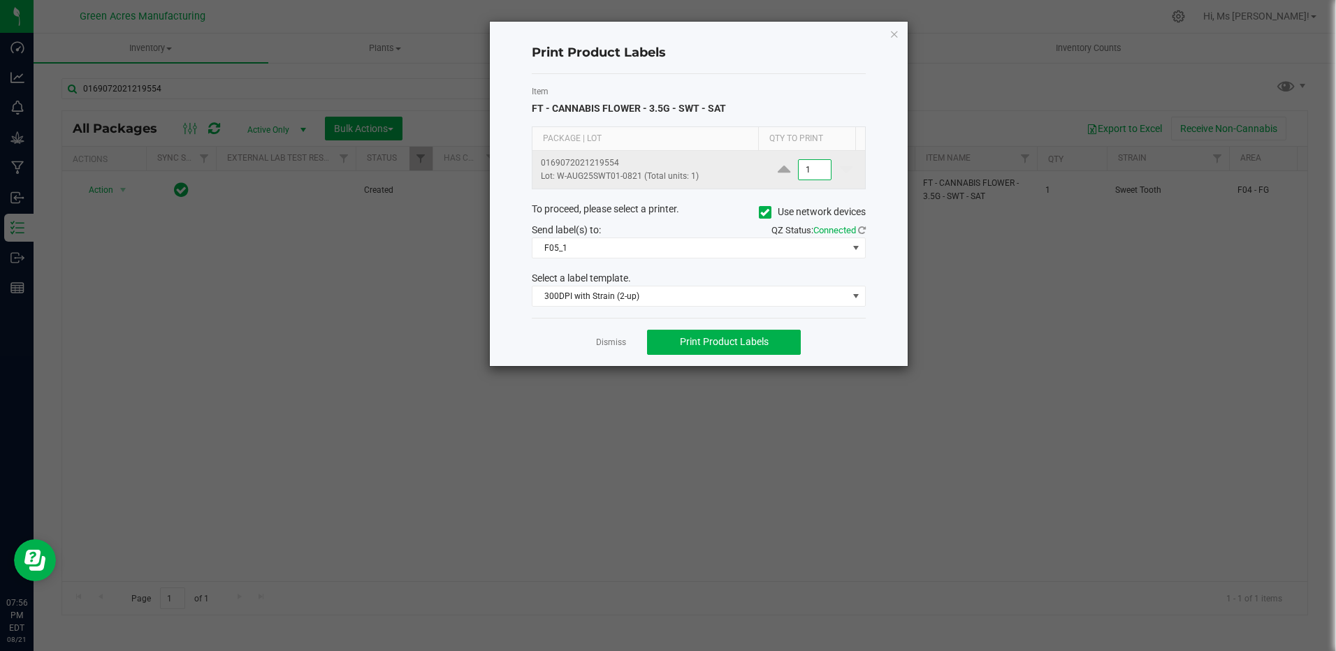
click at [814, 173] on input "1" at bounding box center [815, 170] width 32 height 20
type input "2"
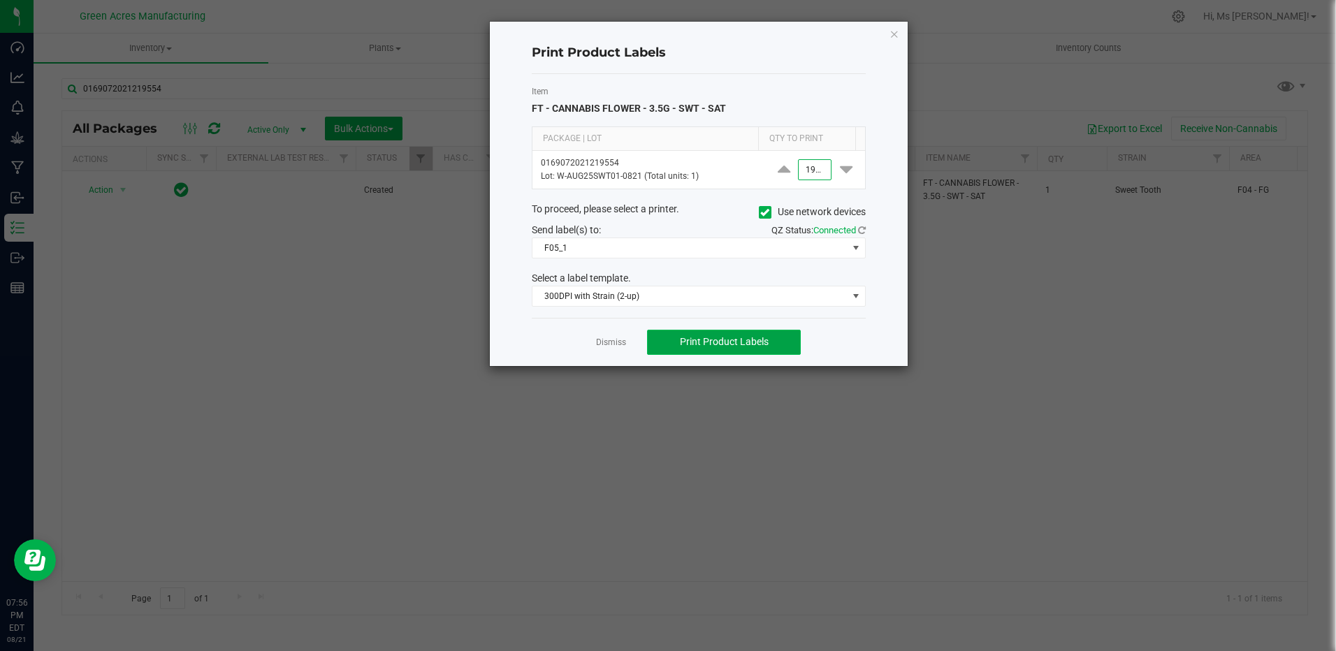
type input "1,900"
click at [769, 338] on button "Print Product Labels" at bounding box center [724, 342] width 154 height 25
